Goal: Register for event/course

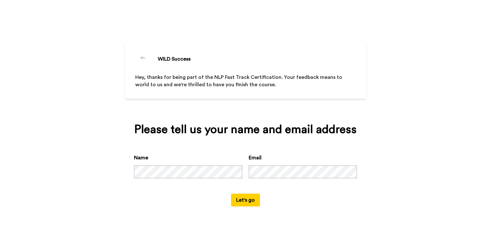
click at [357, 93] on div "WILD Success Hey, thanks for being part of the NLP Fast Track Certification. Yo…" at bounding box center [245, 70] width 241 height 58
click at [252, 201] on button "Let's go" at bounding box center [245, 200] width 29 height 13
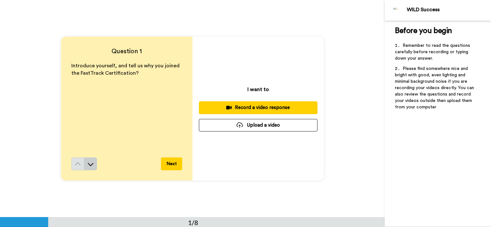
click at [90, 168] on button at bounding box center [90, 164] width 13 height 13
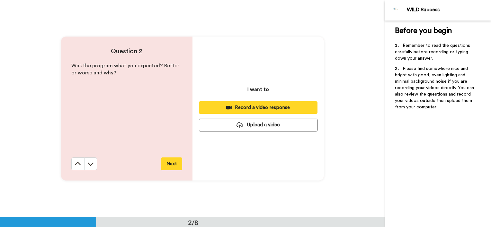
scroll to position [218, 0]
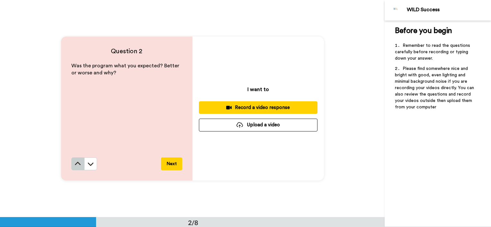
click at [75, 163] on icon at bounding box center [78, 163] width 6 height 3
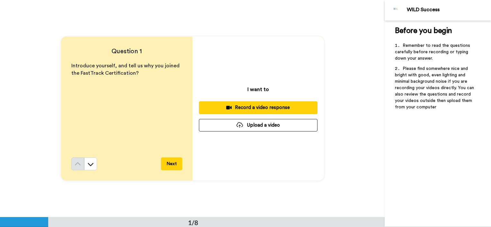
scroll to position [0, 0]
click at [89, 165] on icon at bounding box center [91, 164] width 6 height 3
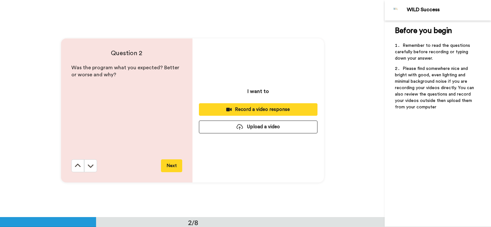
scroll to position [218, 0]
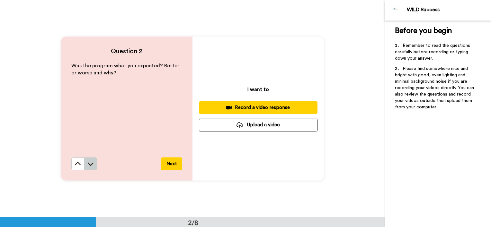
click at [89, 166] on icon at bounding box center [90, 164] width 6 height 6
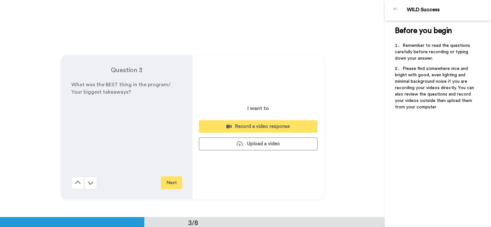
scroll to position [435, 0]
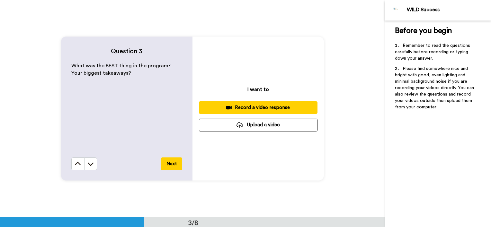
click at [89, 166] on icon at bounding box center [90, 164] width 6 height 6
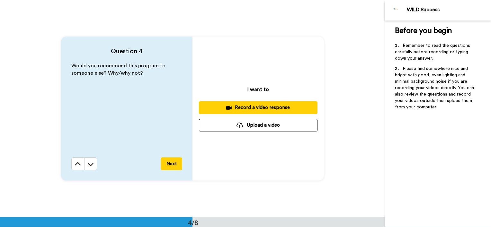
scroll to position [653, 0]
click at [89, 166] on icon at bounding box center [90, 164] width 6 height 6
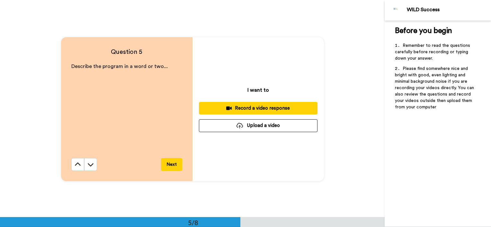
scroll to position [871, 0]
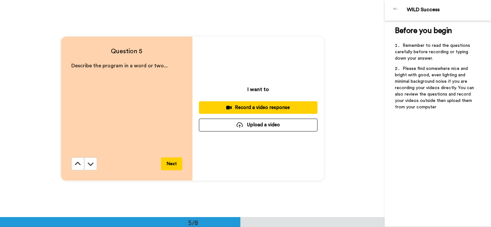
click at [89, 166] on icon at bounding box center [90, 164] width 6 height 6
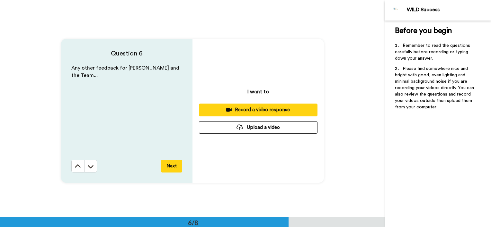
scroll to position [1088, 0]
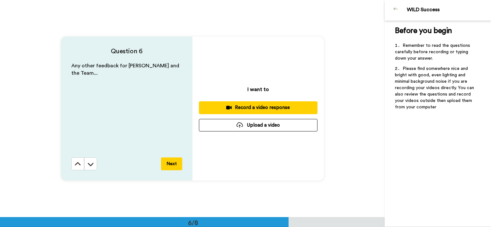
click at [89, 166] on icon at bounding box center [90, 164] width 6 height 6
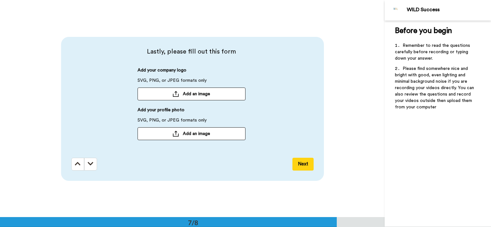
scroll to position [1306, 0]
click at [89, 166] on icon at bounding box center [91, 164] width 6 height 6
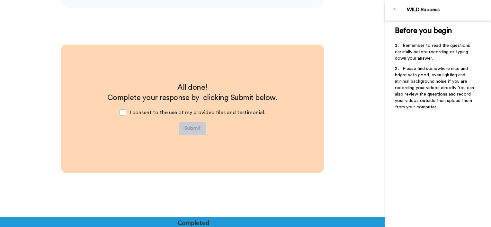
scroll to position [1479, 0]
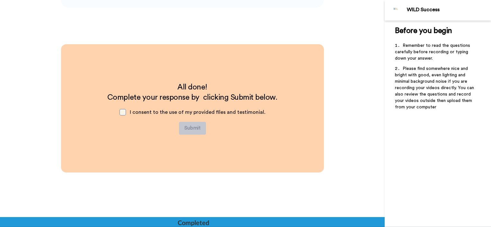
click at [123, 114] on span at bounding box center [123, 112] width 6 height 6
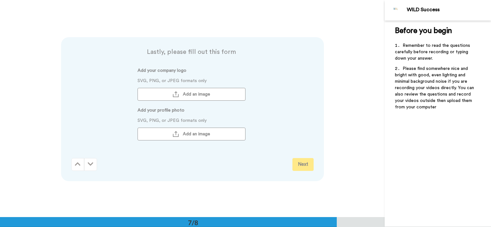
scroll to position [1351, 0]
